Goal: Task Accomplishment & Management: Manage account settings

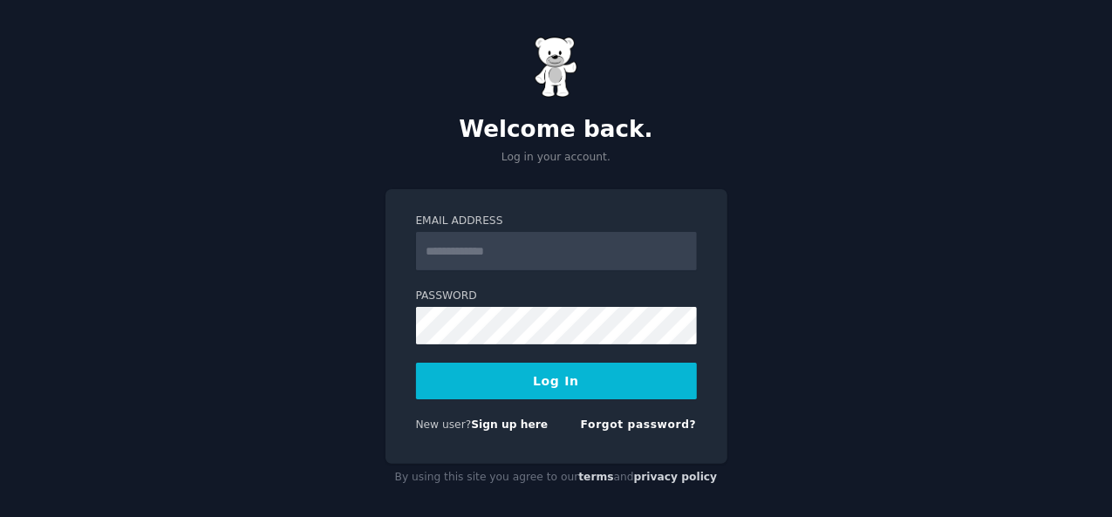
type input "**********"
click at [544, 379] on button "Log In" at bounding box center [556, 381] width 281 height 37
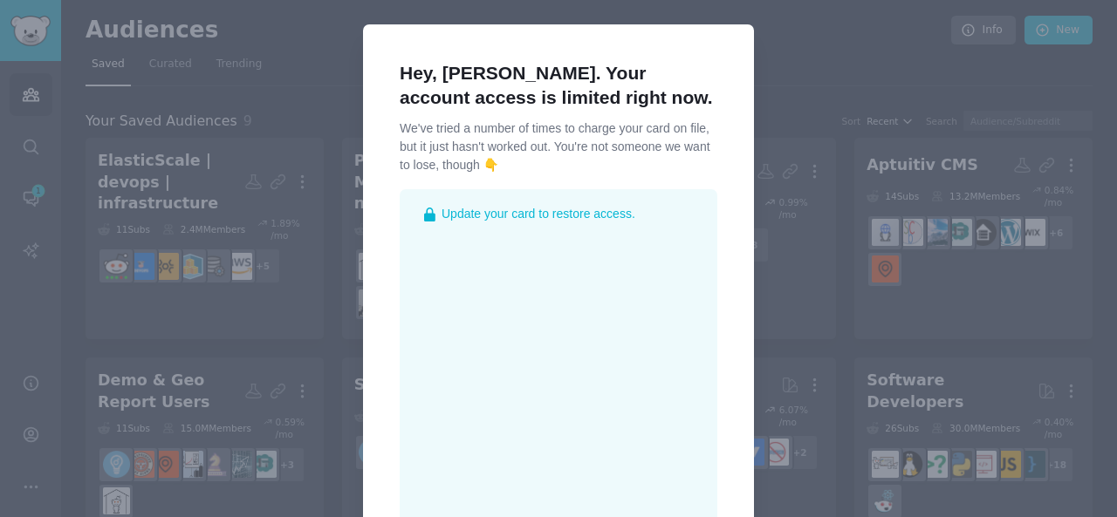
scroll to position [351, 0]
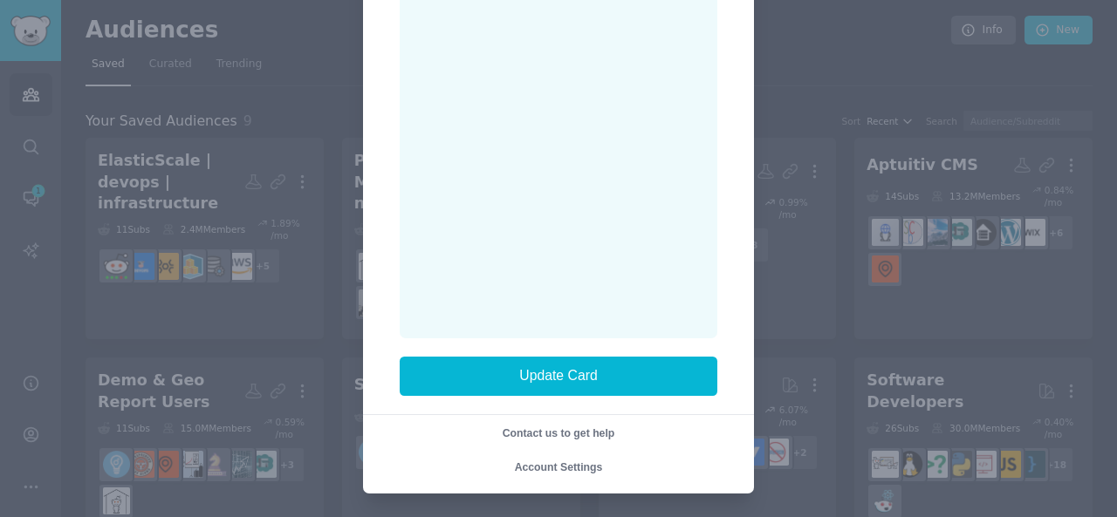
click at [568, 465] on span "Account Settings" at bounding box center [559, 467] width 88 height 12
click at [568, 464] on span "Account Settings" at bounding box center [559, 467] width 88 height 12
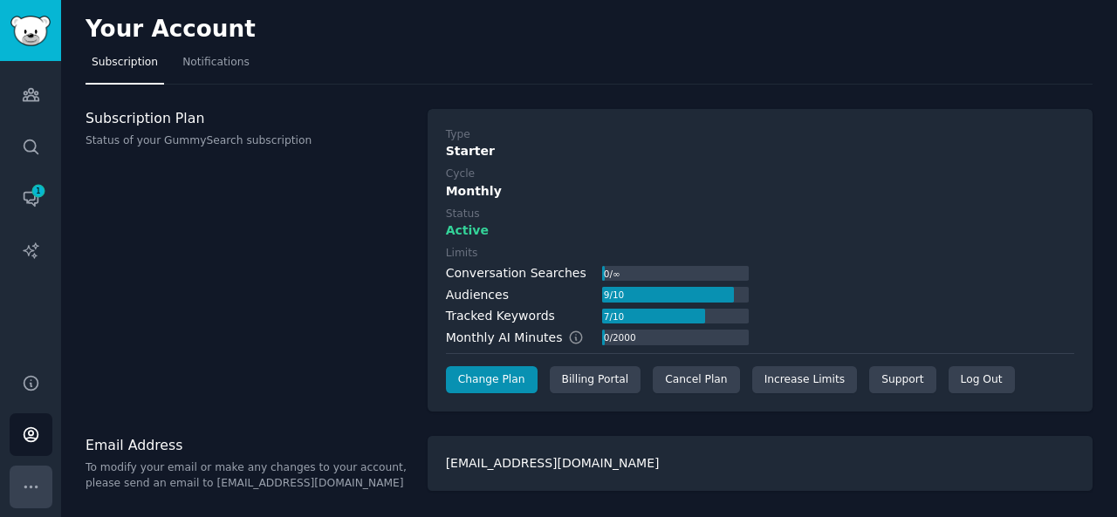
click at [31, 486] on icon "Sidebar" at bounding box center [30, 487] width 12 height 2
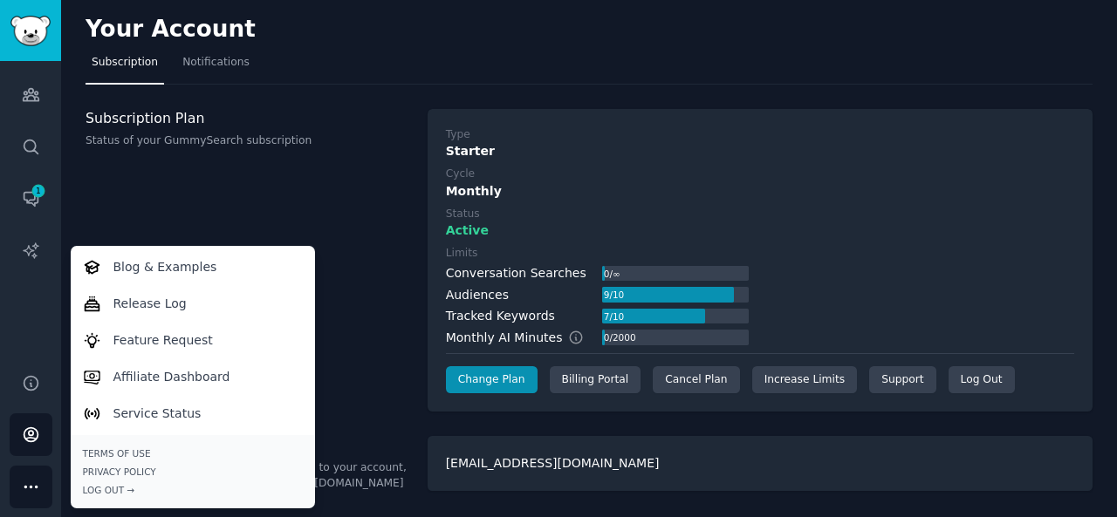
click at [31, 486] on icon "Sidebar" at bounding box center [30, 487] width 12 height 2
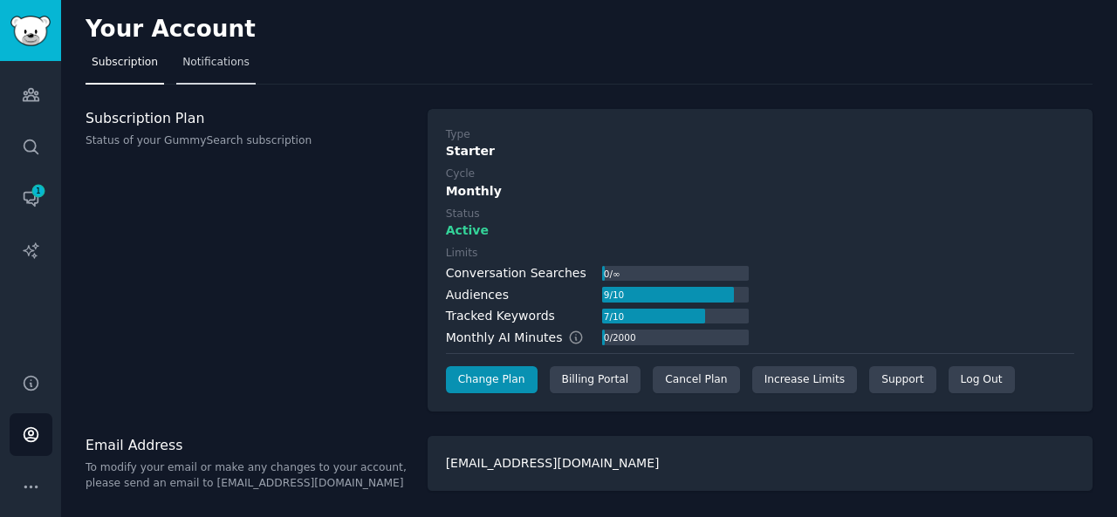
click at [193, 59] on span "Notifications" at bounding box center [215, 63] width 67 height 16
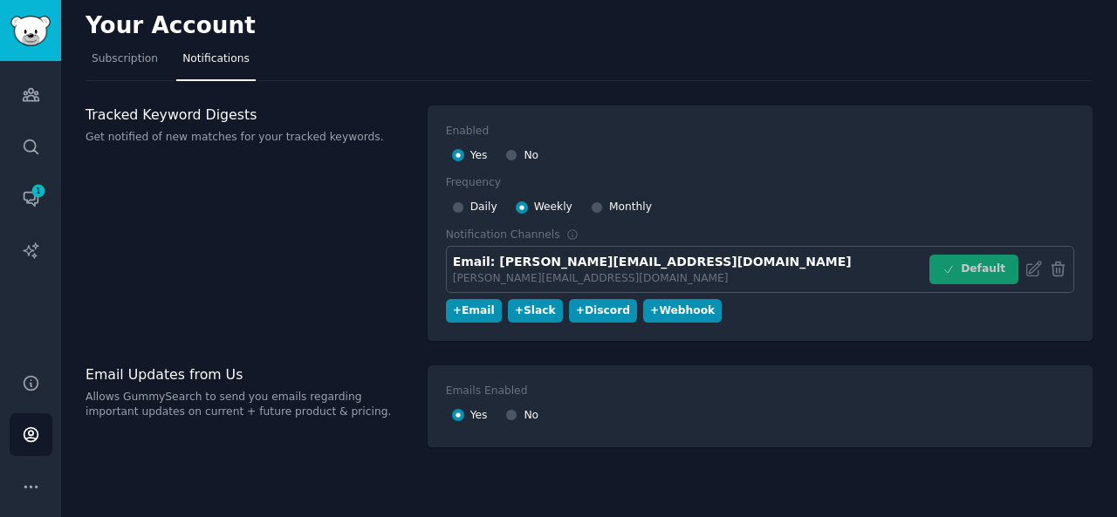
scroll to position [5, 0]
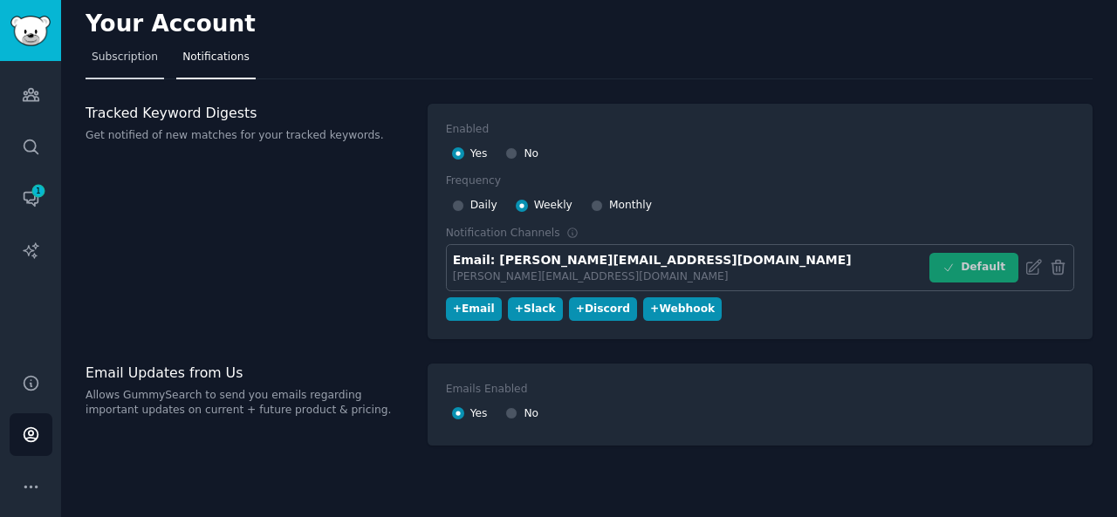
click at [106, 57] on span "Subscription" at bounding box center [125, 58] width 66 height 16
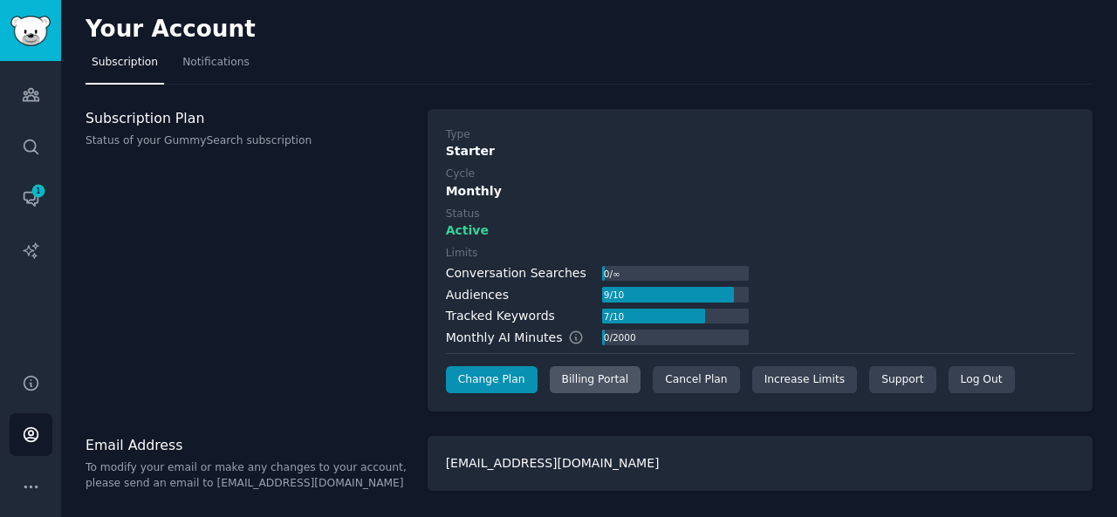
click at [595, 372] on div "Billing Portal" at bounding box center [596, 380] width 92 height 28
click at [591, 376] on div "Billing Portal" at bounding box center [596, 380] width 92 height 28
click at [586, 379] on div "Billing Portal" at bounding box center [596, 380] width 92 height 28
click at [562, 385] on div "Billing Portal" at bounding box center [596, 380] width 92 height 28
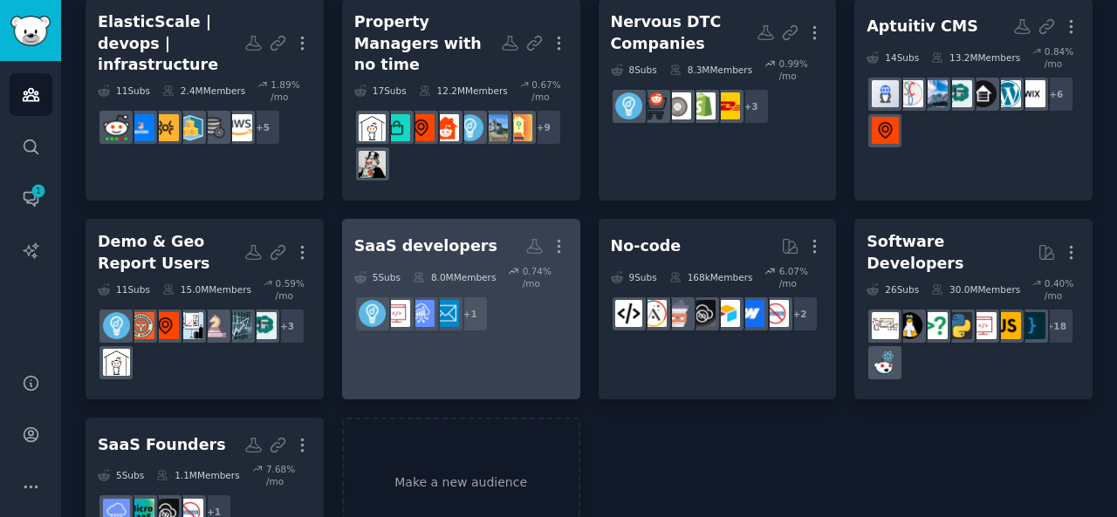
scroll to position [160, 0]
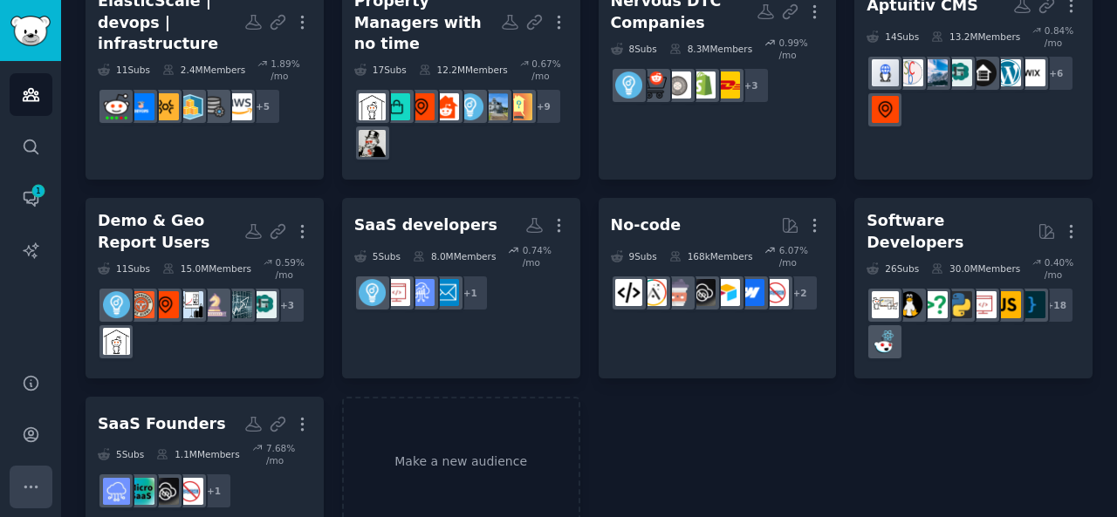
click at [27, 490] on icon "Sidebar" at bounding box center [31, 487] width 18 height 18
click at [31, 484] on icon "Sidebar" at bounding box center [31, 487] width 18 height 18
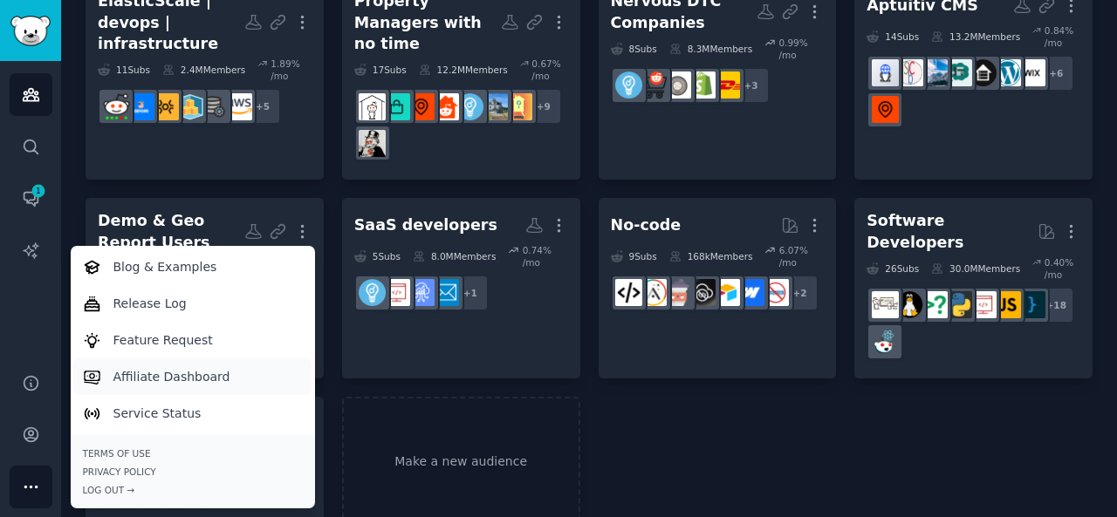
click at [140, 378] on p "Affiliate Dashboard" at bounding box center [171, 377] width 117 height 18
click at [729, 411] on div "ElasticScale | devops | infrastructure More 11 Sub s 2.4M Members 1.89 % /mo + …" at bounding box center [588, 253] width 1007 height 550
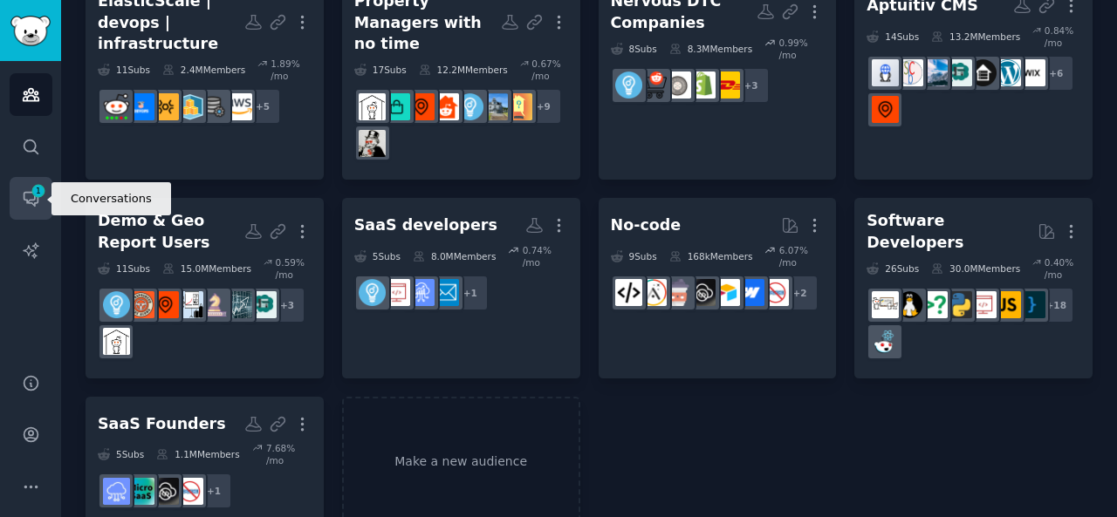
click at [35, 195] on span "1" at bounding box center [39, 191] width 16 height 12
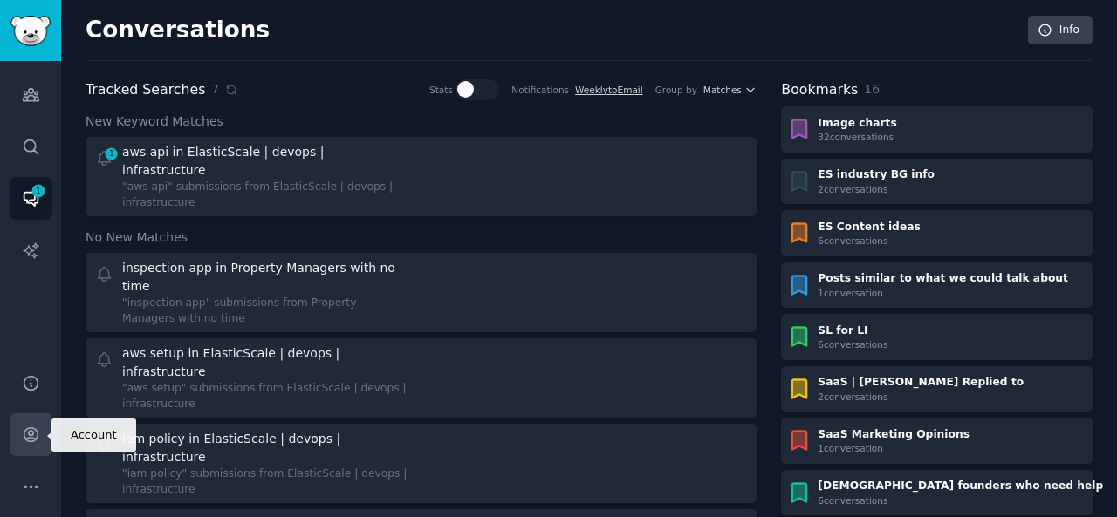
click at [24, 439] on icon "Sidebar" at bounding box center [31, 435] width 14 height 14
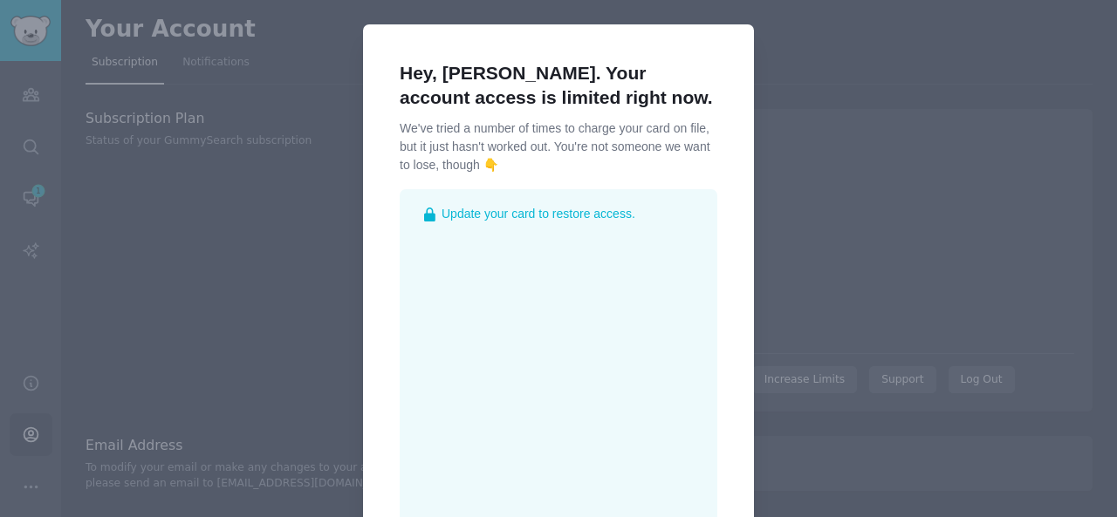
click at [907, 109] on div at bounding box center [558, 258] width 1117 height 517
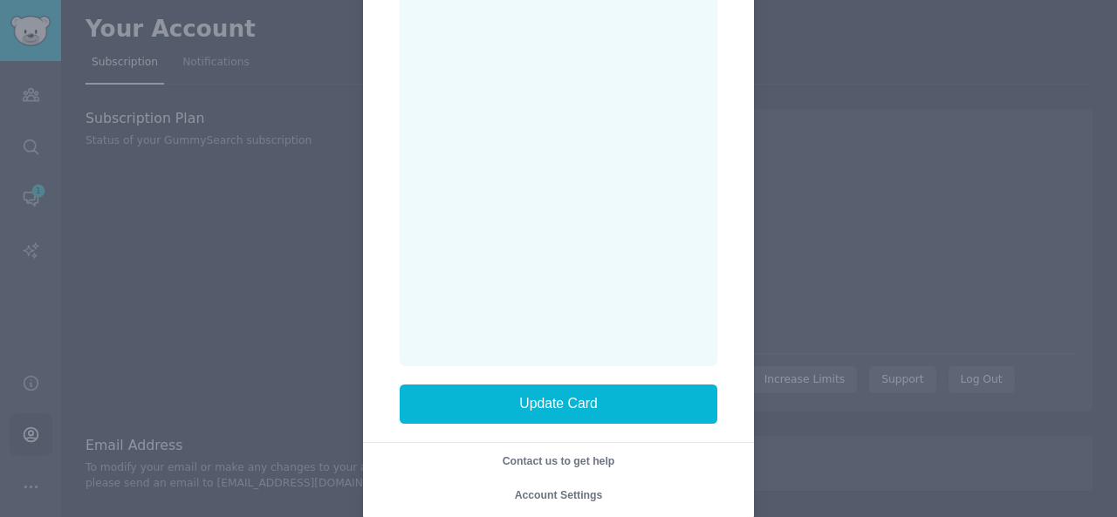
scroll to position [351, 0]
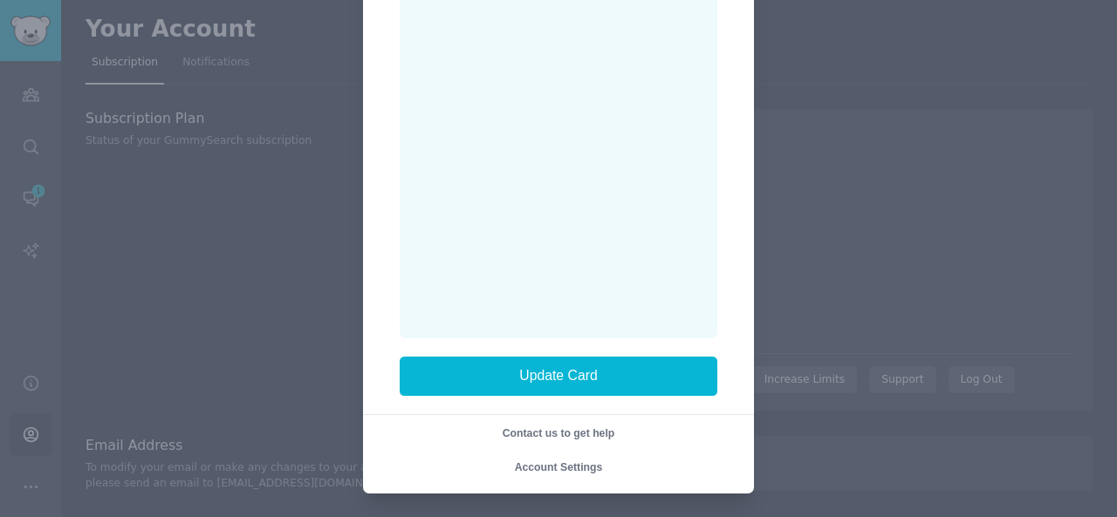
click at [546, 468] on span "Account Settings" at bounding box center [559, 467] width 88 height 12
click at [545, 468] on span "Account Settings" at bounding box center [559, 467] width 88 height 12
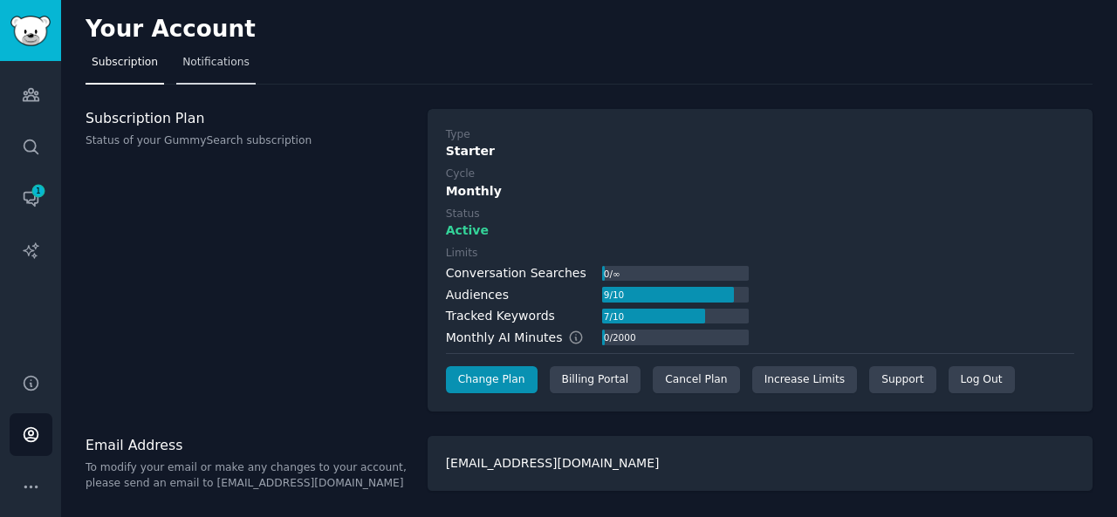
click at [207, 60] on span "Notifications" at bounding box center [215, 63] width 67 height 16
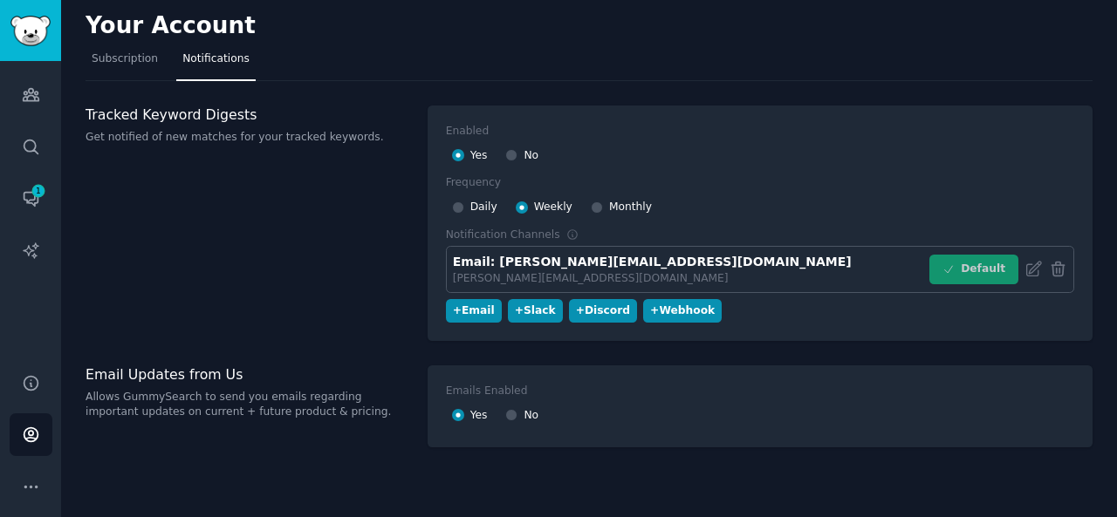
scroll to position [5, 0]
